Goal: Information Seeking & Learning: Learn about a topic

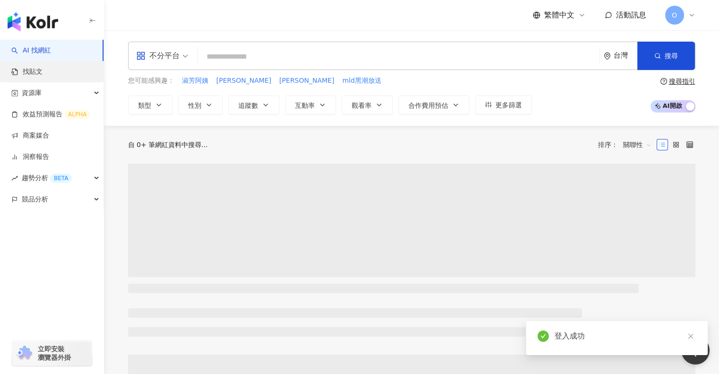
click at [43, 73] on link "找貼文" at bounding box center [26, 71] width 31 height 9
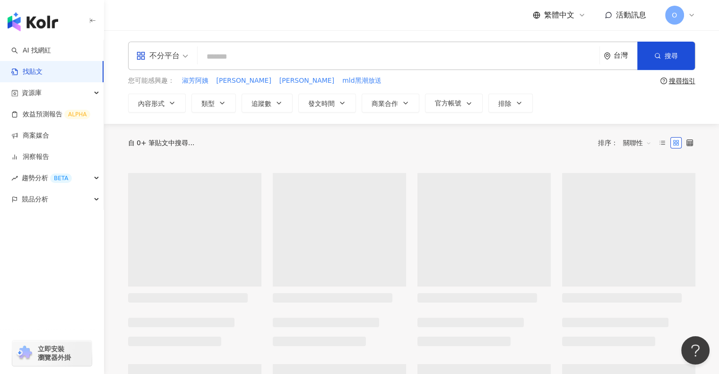
click at [214, 58] on input "search" at bounding box center [398, 56] width 394 height 20
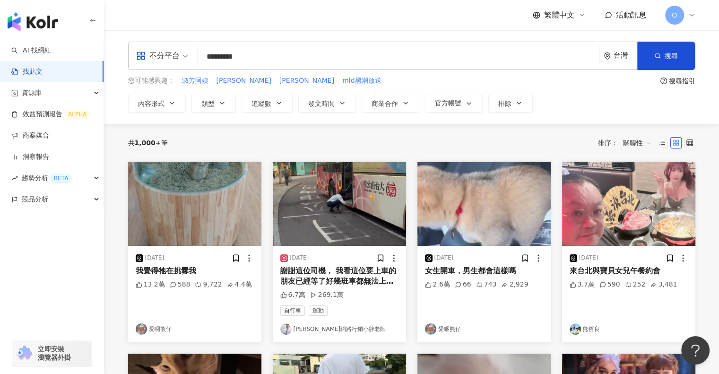
click at [246, 56] on input "*********" at bounding box center [398, 56] width 394 height 20
click at [666, 52] on span "搜尋" at bounding box center [670, 56] width 13 height 8
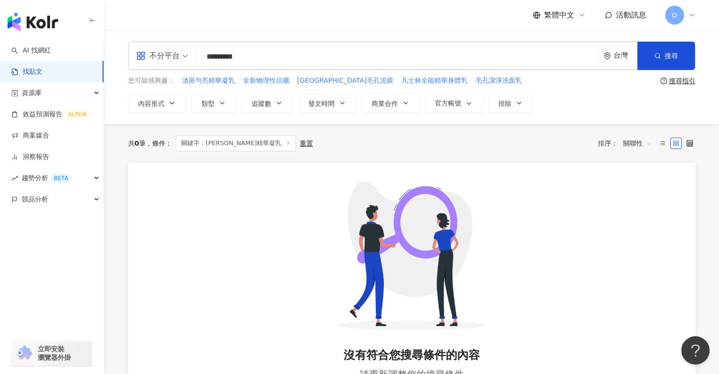
drag, startPoint x: 229, startPoint y: 54, endPoint x: 306, endPoint y: 52, distance: 77.5
click at [306, 52] on input "*********" at bounding box center [398, 56] width 394 height 20
type input "***"
click at [678, 60] on button "搜尋" at bounding box center [666, 56] width 58 height 28
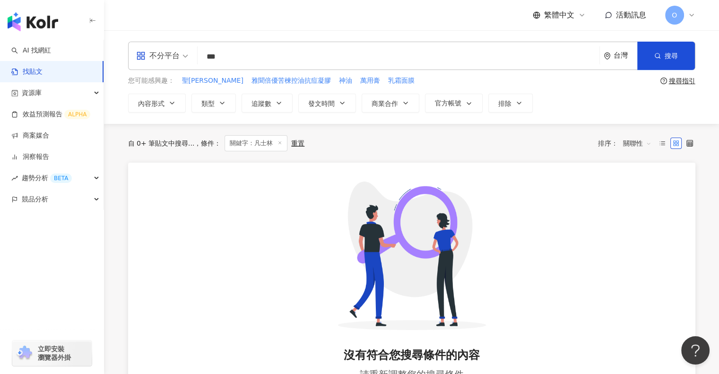
click at [186, 58] on span "不分平台" at bounding box center [162, 55] width 52 height 15
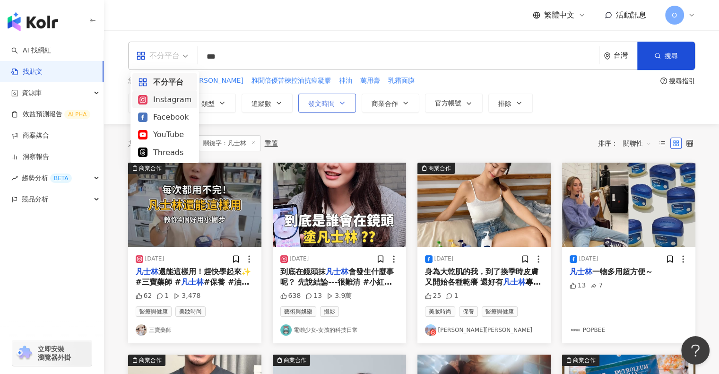
click at [329, 109] on button "發文時間" at bounding box center [327, 103] width 58 height 19
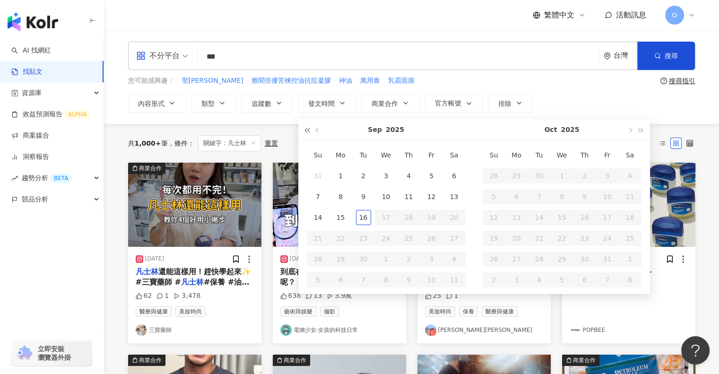
click at [307, 130] on span "button" at bounding box center [307, 130] width 5 height 5
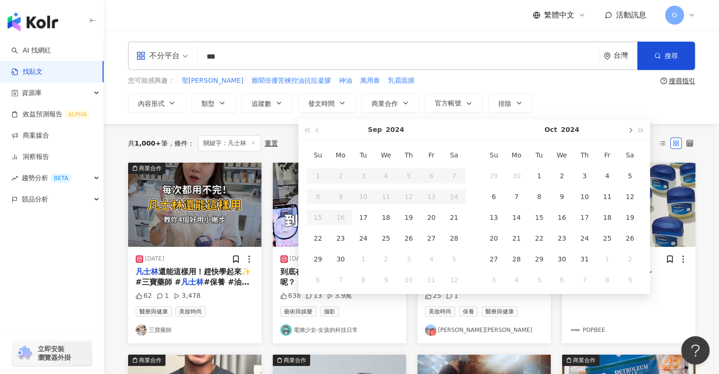
click at [637, 128] on button "button" at bounding box center [640, 129] width 10 height 21
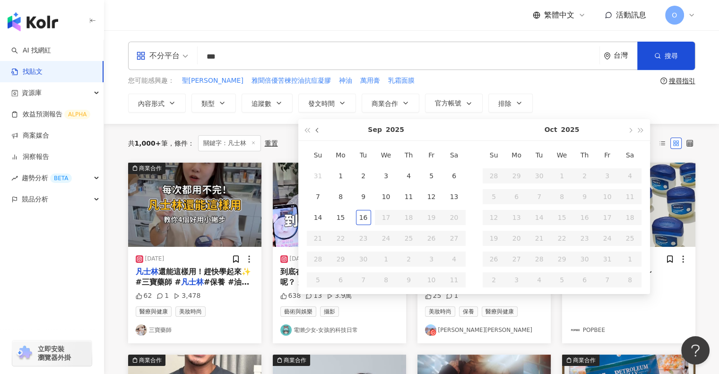
click at [319, 130] on button "button" at bounding box center [317, 129] width 10 height 21
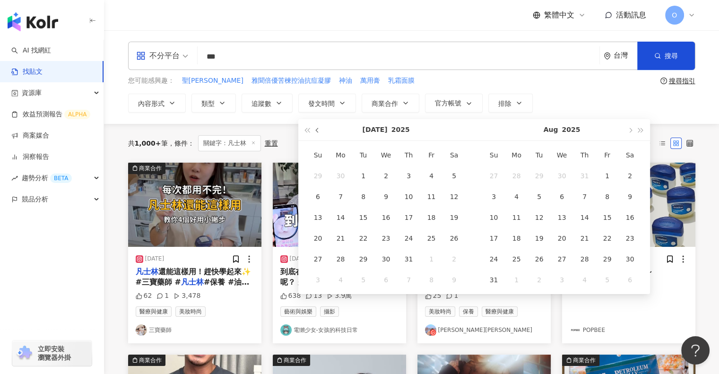
click at [319, 130] on button "button" at bounding box center [317, 129] width 10 height 21
type input "**********"
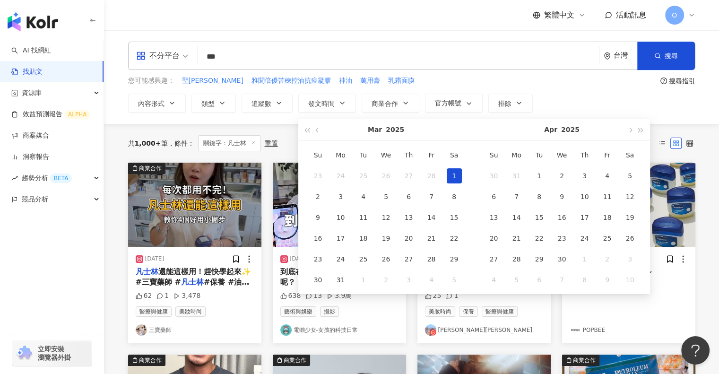
click at [452, 172] on div "1" at bounding box center [454, 175] width 15 height 15
type input "**********"
click at [631, 130] on span "button" at bounding box center [630, 130] width 5 height 5
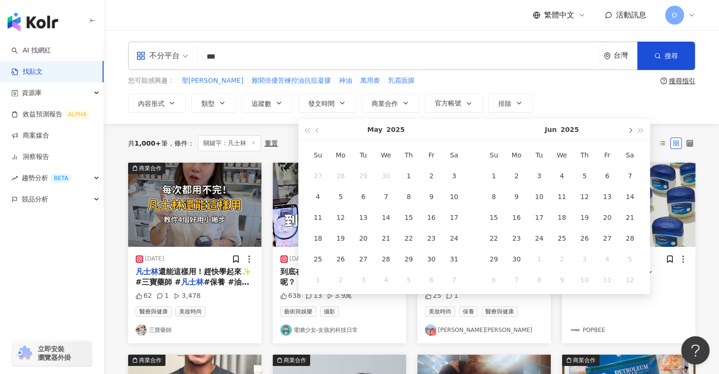
click at [631, 130] on span "button" at bounding box center [630, 130] width 5 height 5
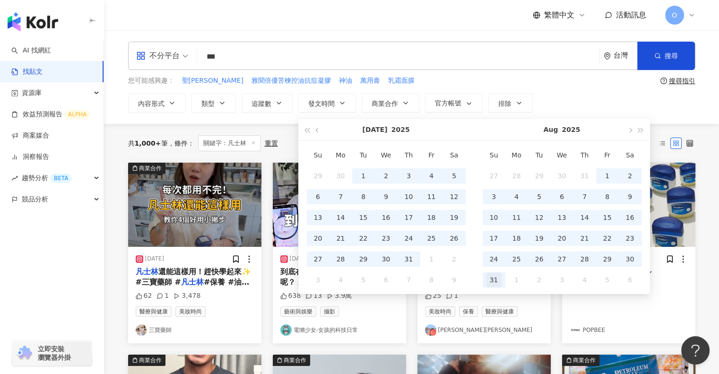
type input "**********"
click at [497, 277] on div "31" at bounding box center [493, 279] width 15 height 15
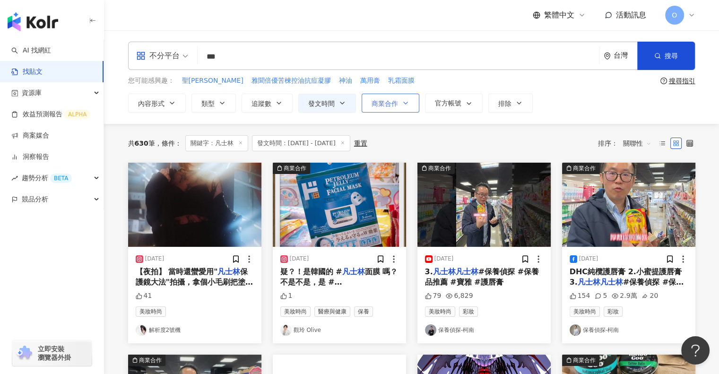
click at [407, 102] on icon "button" at bounding box center [406, 103] width 8 height 8
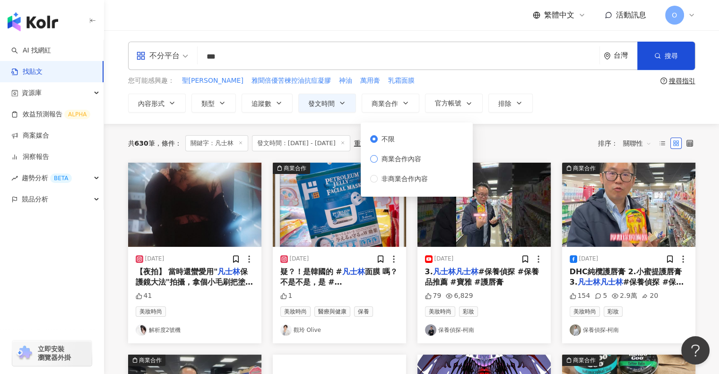
click at [415, 155] on span "商業合作內容" at bounding box center [401, 159] width 47 height 10
click at [508, 133] on div "共 630 筆 條件 ： 關鍵字：凡士林 發文時間：2025/3/1 - 2025/8/31 重置 排序： 關聯性" at bounding box center [411, 143] width 567 height 39
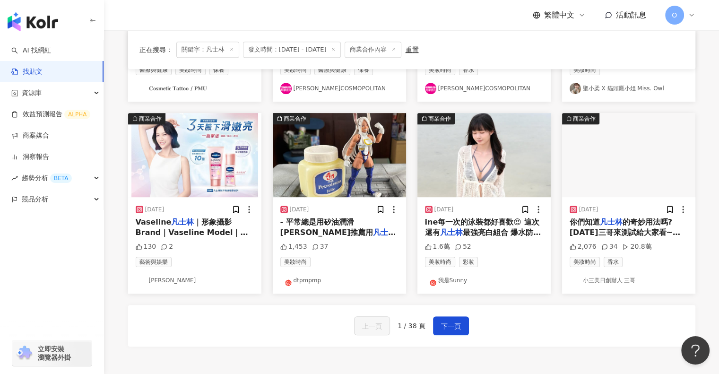
scroll to position [500, 0]
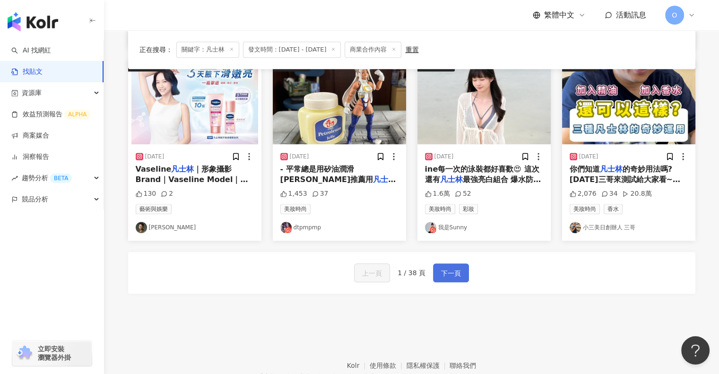
click at [439, 268] on button "下一頁" at bounding box center [451, 272] width 36 height 19
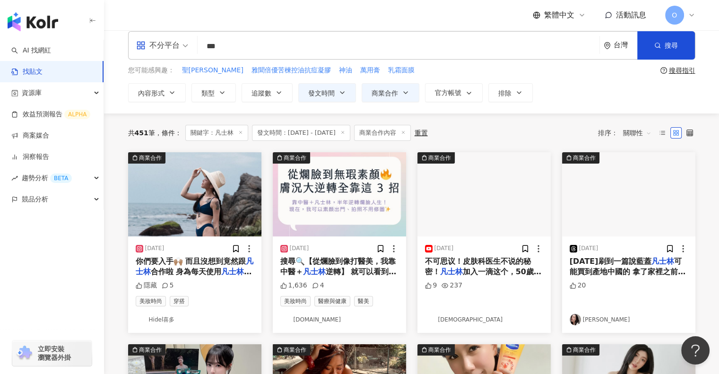
scroll to position [0, 0]
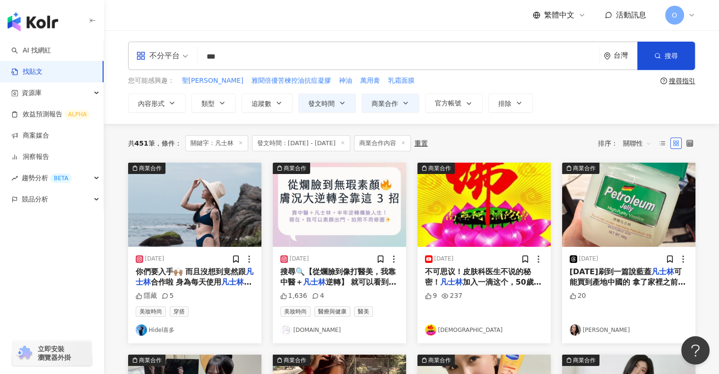
click at [259, 62] on input "***" at bounding box center [398, 56] width 394 height 20
type input "*******"
click at [662, 56] on button "搜尋" at bounding box center [666, 56] width 58 height 28
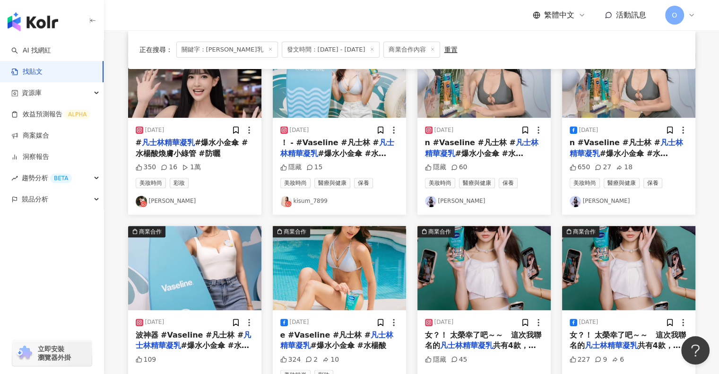
scroll to position [236, 0]
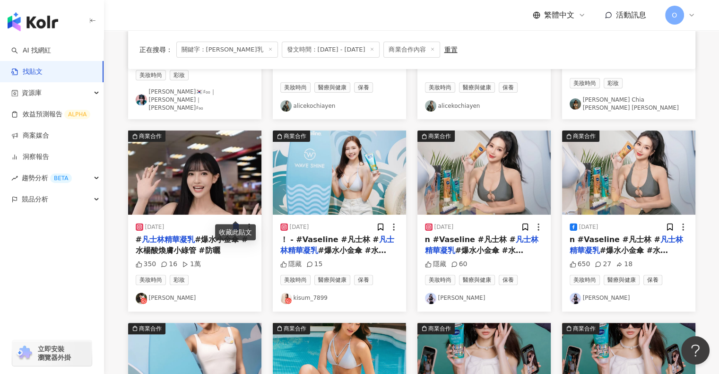
drag, startPoint x: 177, startPoint y: 144, endPoint x: 191, endPoint y: 281, distance: 137.8
click at [191, 293] on link "[PERSON_NAME]" at bounding box center [195, 298] width 118 height 11
click at [249, 222] on icon at bounding box center [248, 226] width 9 height 9
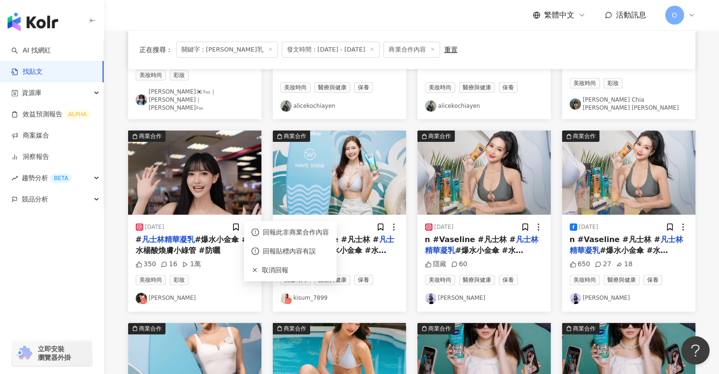
click at [206, 235] on span "#爆水小金傘 #水楊酸煥膚小綠管 #防曬" at bounding box center [192, 244] width 112 height 19
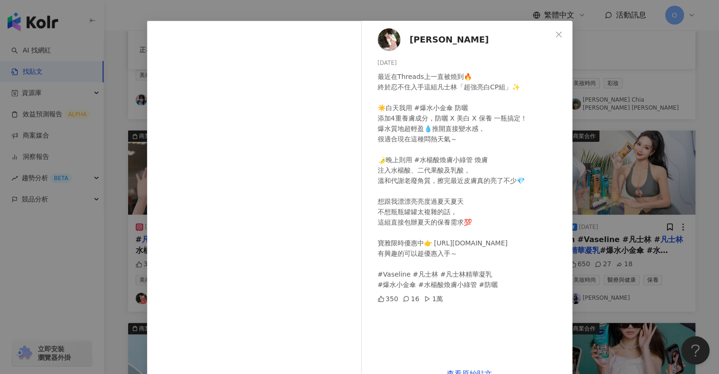
scroll to position [51, 0]
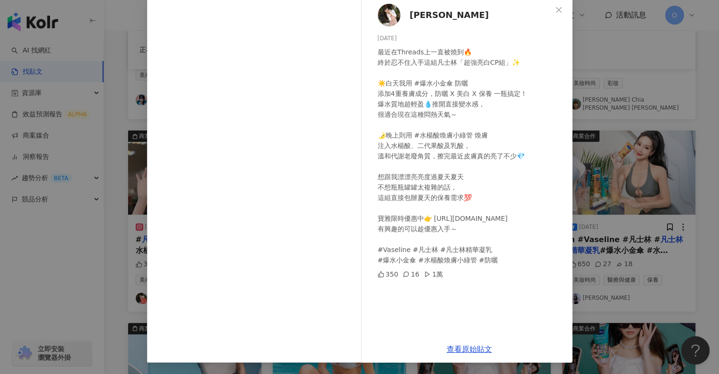
click at [663, 122] on div "陳侶安 2025/7/14 最近在Threads上一直被燒到🔥 終於忍不住入手這組凡士林「超強亮白CP組」✨ ☀️白天我用 #爆水小金傘 防曬 添加4重養膚成…" at bounding box center [359, 187] width 719 height 374
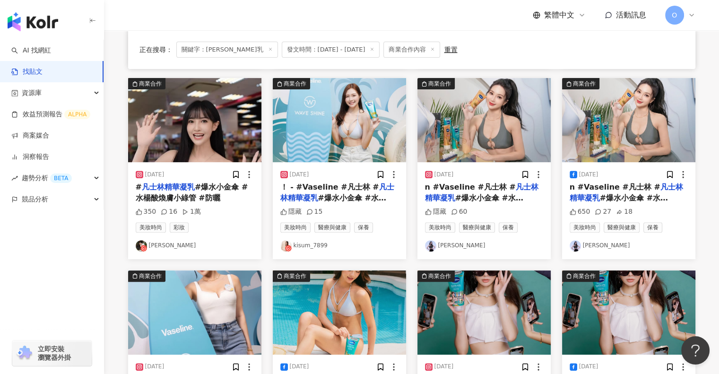
scroll to position [425, 0]
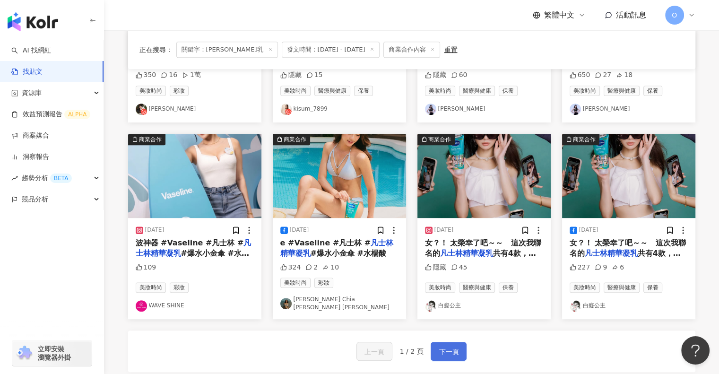
click at [459, 342] on button "下一頁" at bounding box center [448, 351] width 36 height 19
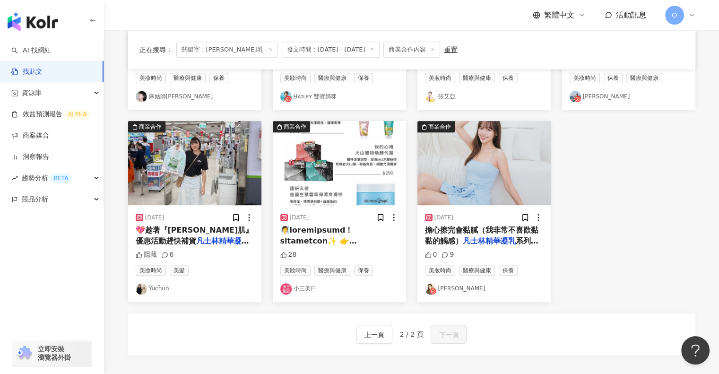
click at [227, 232] on span "💖趁著『夏日奇肌』優惠活動趕快補貨" at bounding box center [195, 234] width 118 height 19
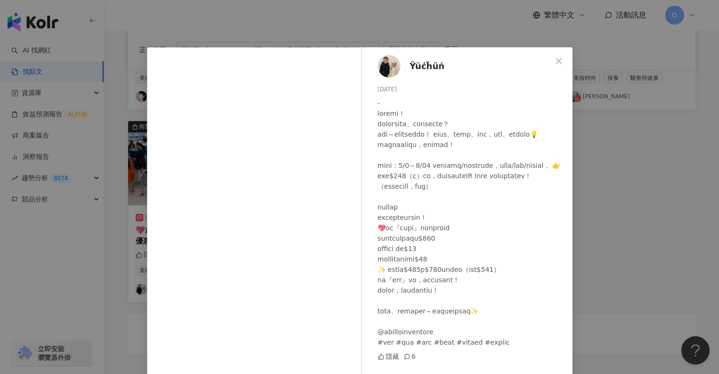
scroll to position [18, 0]
click at [631, 139] on div "Ÿüċḧüń 2025/8/1 隱藏 6 查看原始貼文" at bounding box center [359, 187] width 719 height 374
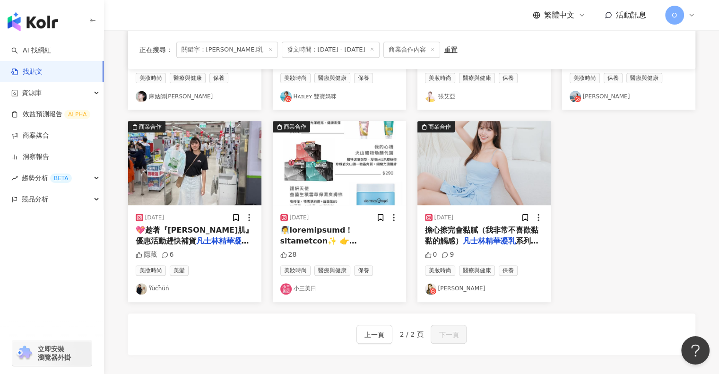
click at [467, 230] on span "擔心擦完會黏膩（我非常不喜歡黏黏的觸感）" at bounding box center [481, 234] width 113 height 19
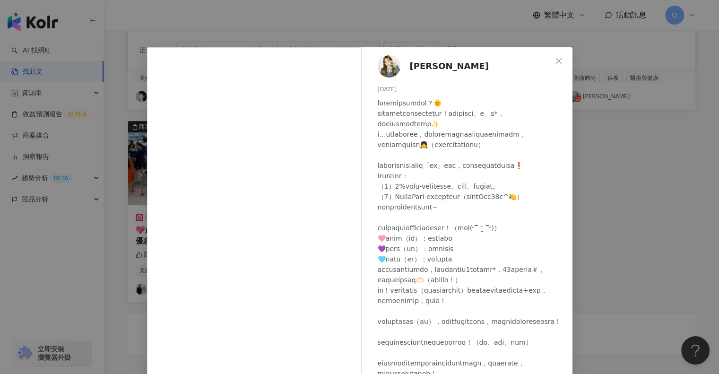
click at [595, 216] on div "katherine 2025/6/15 0 9 查看原始貼文" at bounding box center [359, 187] width 719 height 374
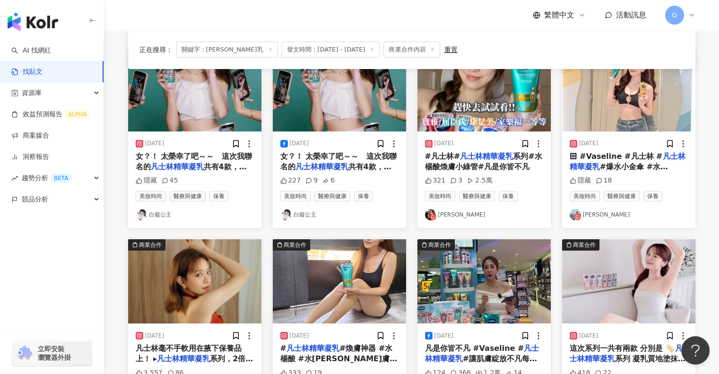
scroll to position [189, 0]
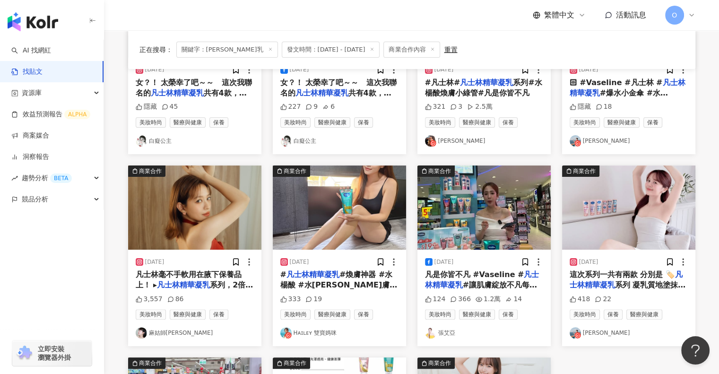
click at [448, 335] on link "張艾亞" at bounding box center [484, 332] width 118 height 11
click at [478, 275] on span "凡是你皆不凡 #Vaseline #" at bounding box center [474, 274] width 99 height 9
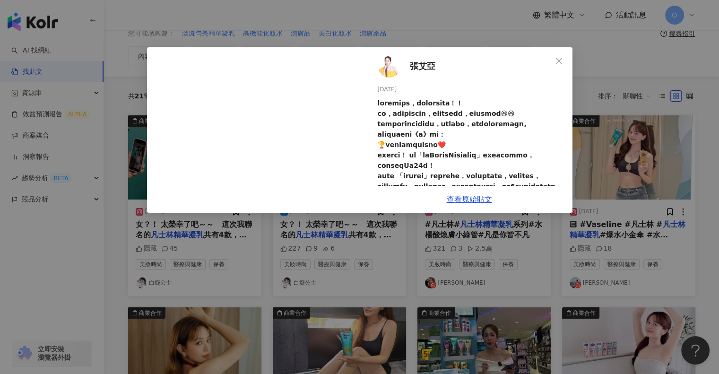
scroll to position [0, 0]
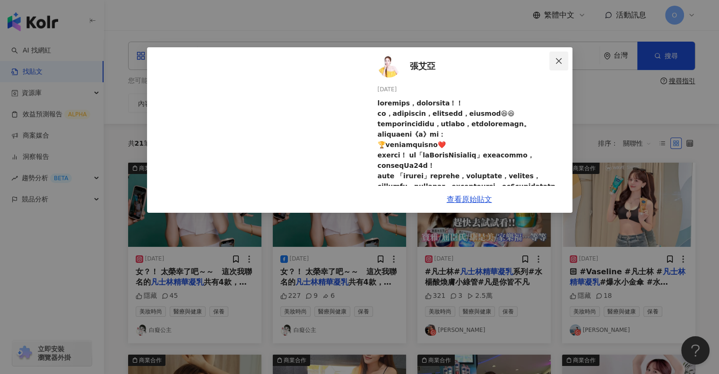
click at [556, 60] on icon "close" at bounding box center [559, 61] width 8 height 8
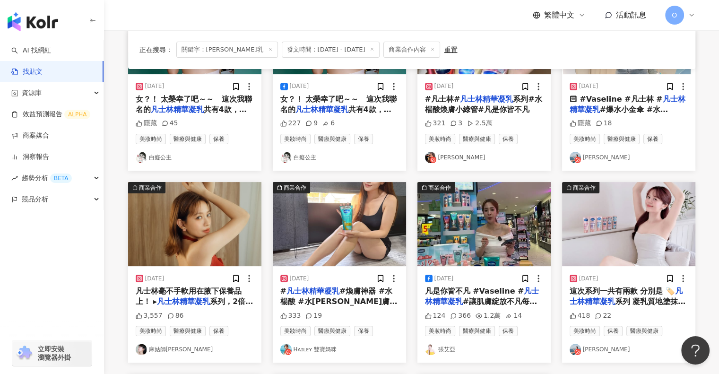
scroll to position [189, 0]
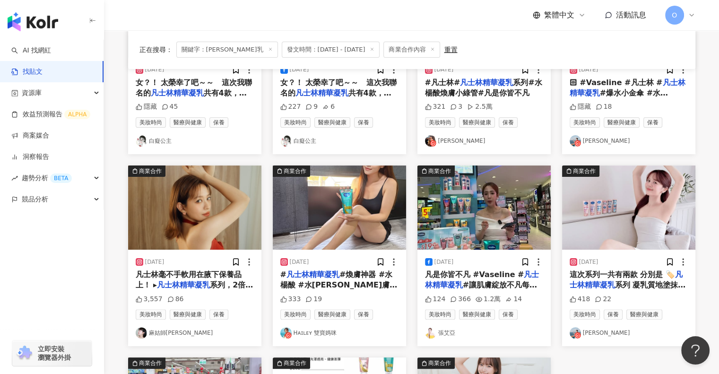
click at [505, 207] on img "button" at bounding box center [483, 207] width 133 height 84
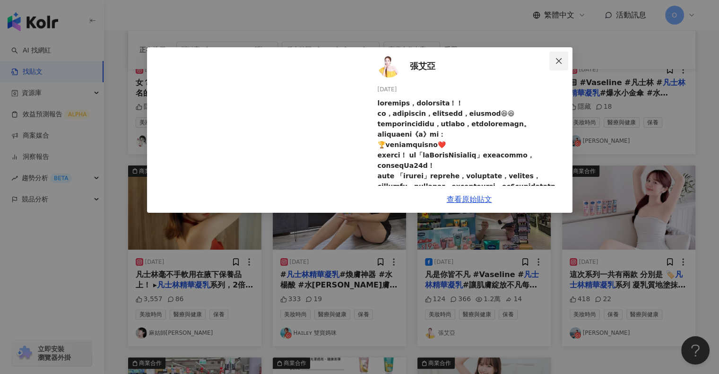
click at [558, 62] on icon "close" at bounding box center [559, 61] width 8 height 8
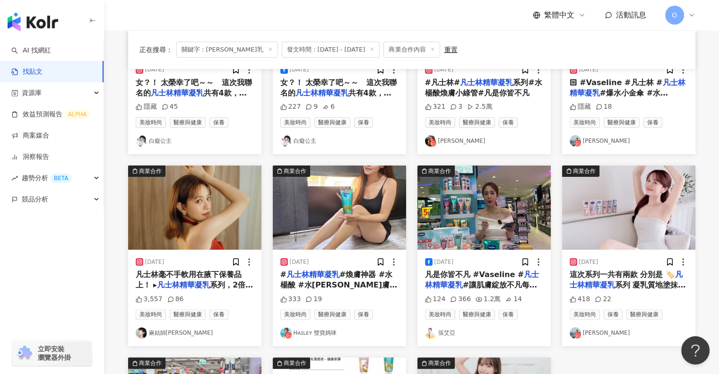
click at [177, 272] on span "凡士林毫不手軟用在腋下保養品上！ ▸" at bounding box center [189, 279] width 106 height 19
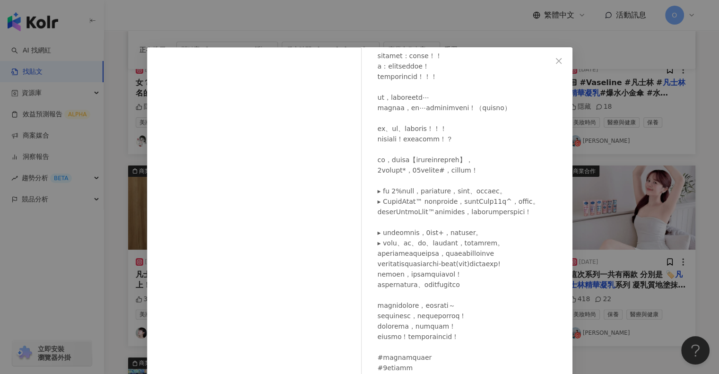
scroll to position [0, 0]
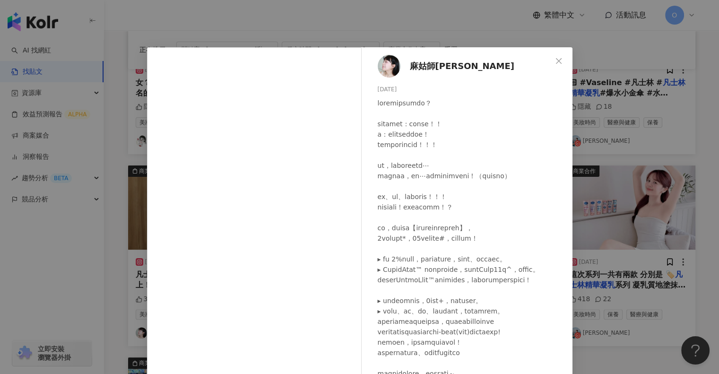
click at [555, 59] on icon "close" at bounding box center [559, 61] width 8 height 8
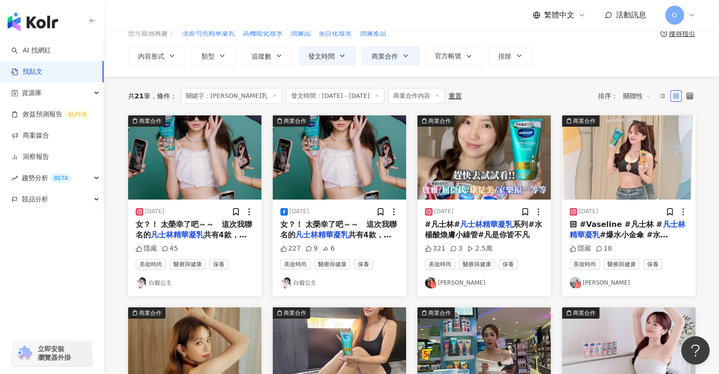
scroll to position [47, 0]
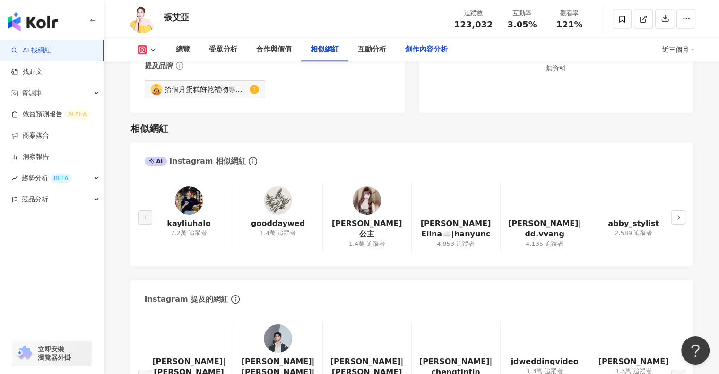
scroll to position [1607, 0]
